Goal: Information Seeking & Learning: Learn about a topic

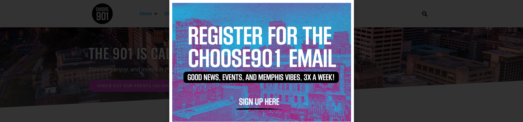
click at [346, 9] on icon "Close" at bounding box center [346, 8] width 4 height 4
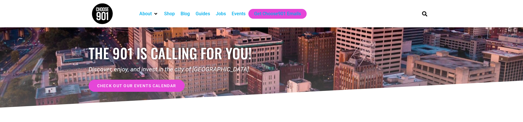
click at [220, 10] on div "Jobs" at bounding box center [221, 13] width 10 height 7
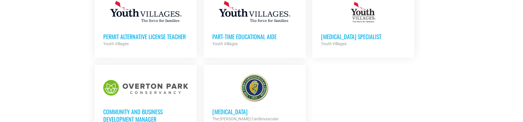
scroll to position [715, 0]
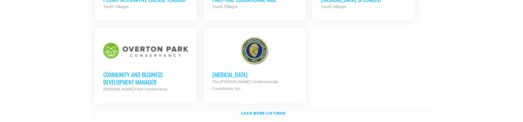
click at [259, 111] on strong "Load more listings" at bounding box center [263, 113] width 44 height 4
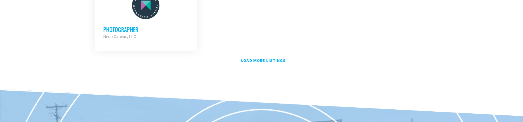
scroll to position [1294, 0]
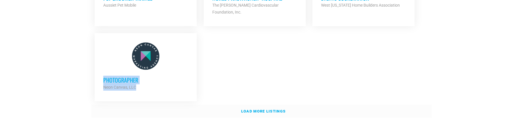
click at [264, 109] on strong "Load more listings" at bounding box center [263, 111] width 44 height 4
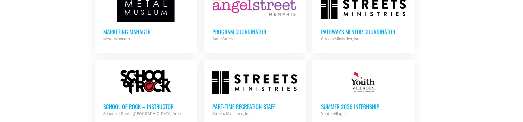
scroll to position [1778, 0]
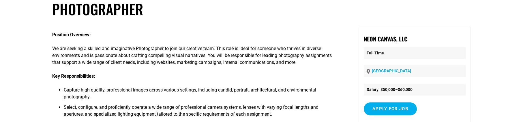
scroll to position [25, 0]
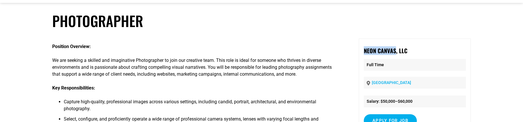
drag, startPoint x: 397, startPoint y: 49, endPoint x: 365, endPoint y: 46, distance: 32.5
click at [365, 46] on div "Neon Canvas, LLC Full Time Memphis Salary: $50,000–$60,000 Apply for job To app…" at bounding box center [415, 88] width 112 height 98
copy strong "Neon Canvas"
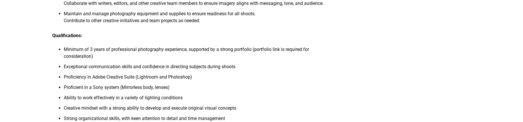
scroll to position [180, 0]
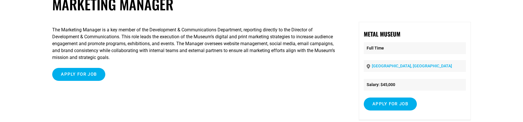
scroll to position [42, 0]
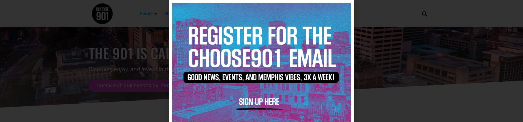
click at [348, 9] on div at bounding box center [261, 62] width 185 height 125
click at [345, 8] on icon "Close" at bounding box center [346, 8] width 4 height 4
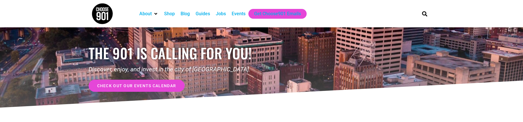
click at [221, 13] on div "Jobs" at bounding box center [221, 13] width 10 height 7
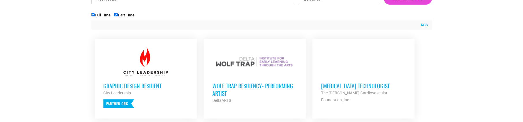
scroll to position [233, 0]
